Goal: Information Seeking & Learning: Learn about a topic

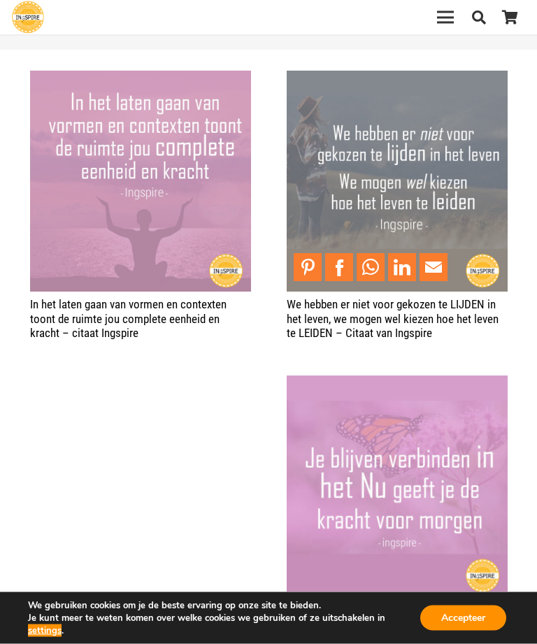
scroll to position [1233, 0]
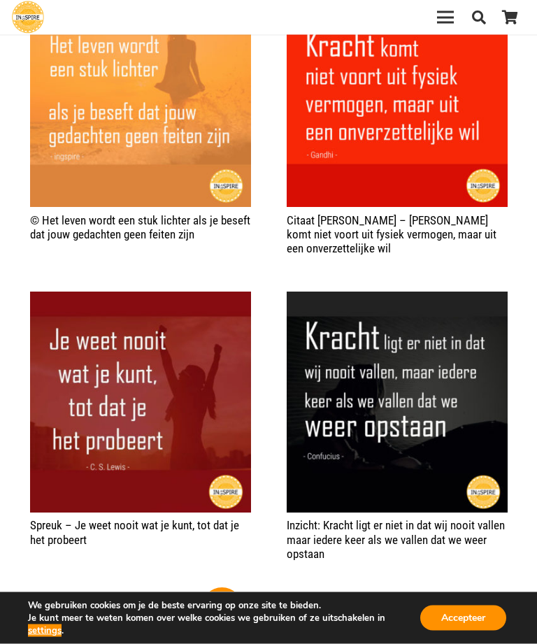
scroll to position [2592, 0]
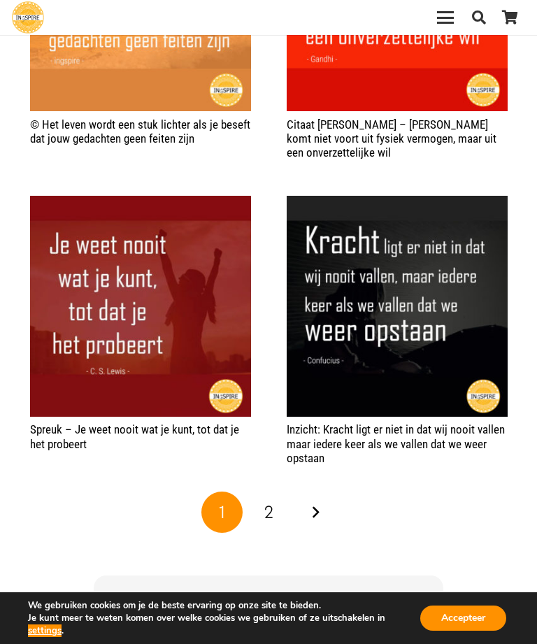
click at [273, 506] on span "2" at bounding box center [268, 512] width 9 height 20
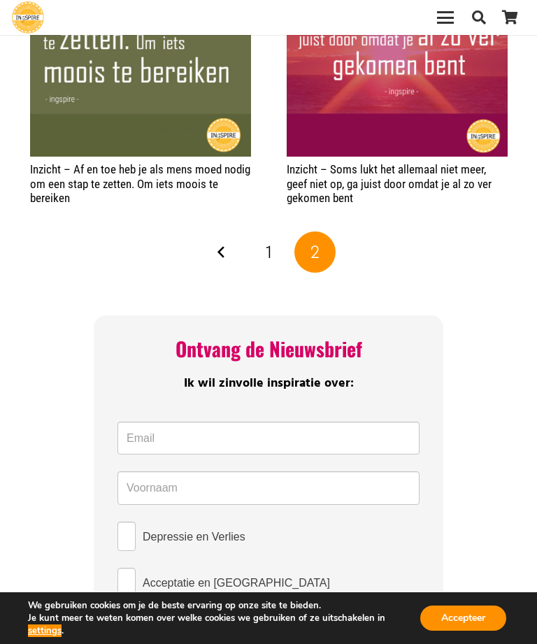
scroll to position [1404, 0]
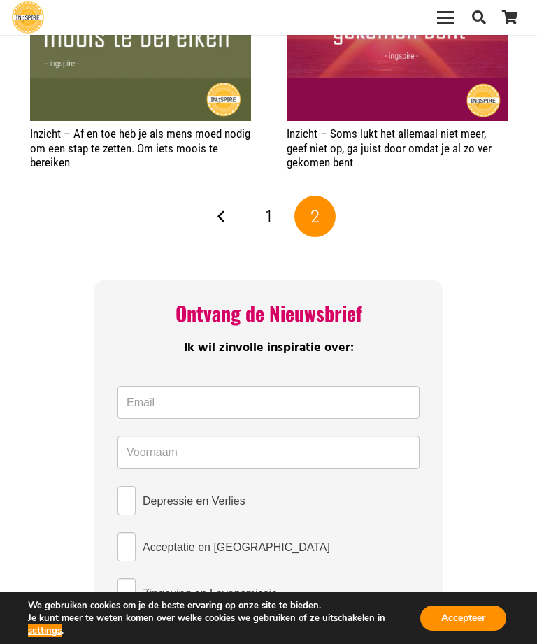
click at [273, 208] on link "1" at bounding box center [268, 217] width 42 height 42
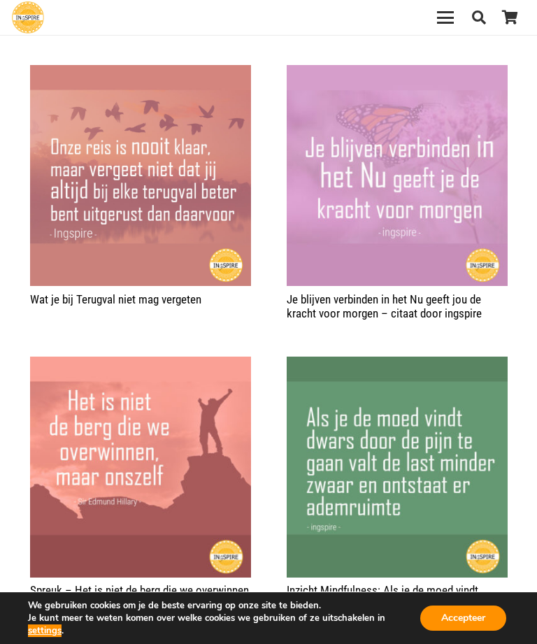
scroll to position [1491, 0]
